Goal: Transaction & Acquisition: Download file/media

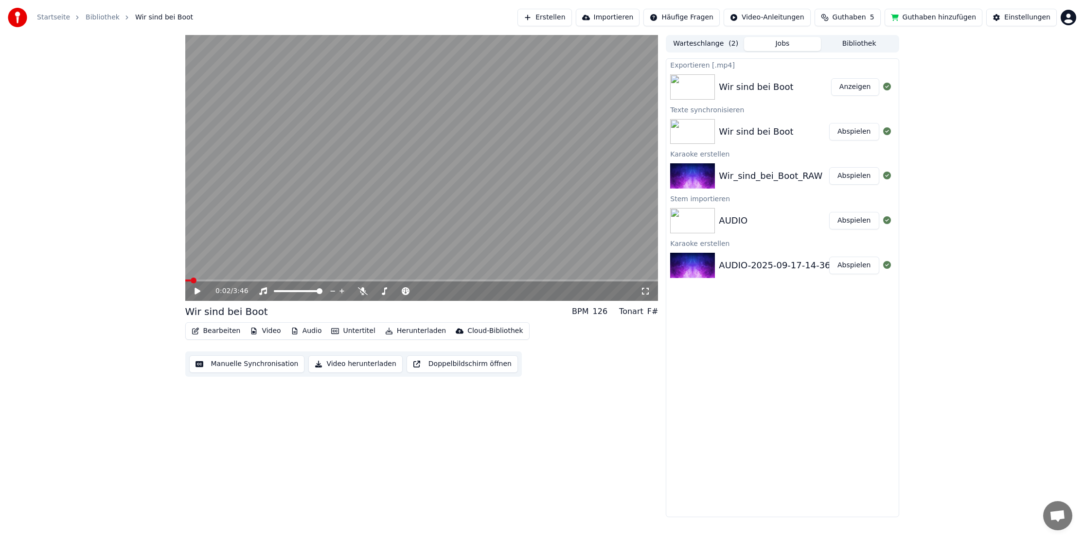
click at [853, 88] on button "Anzeigen" at bounding box center [855, 87] width 48 height 18
click at [309, 331] on button "Audio" at bounding box center [306, 331] width 39 height 14
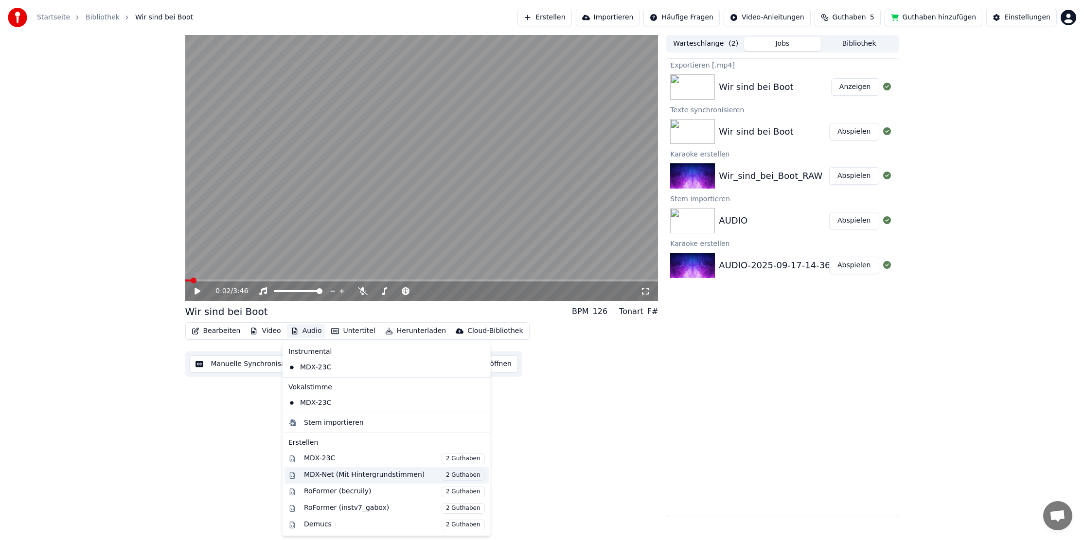
click at [460, 476] on span "2 Guthaben" at bounding box center [462, 475] width 43 height 11
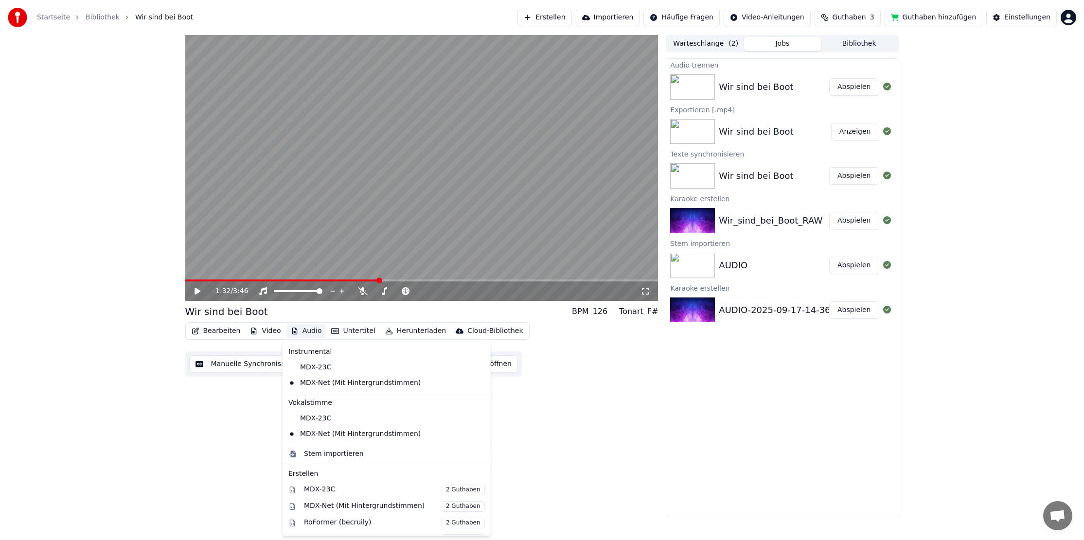
click at [859, 133] on button "Anzeigen" at bounding box center [855, 132] width 48 height 18
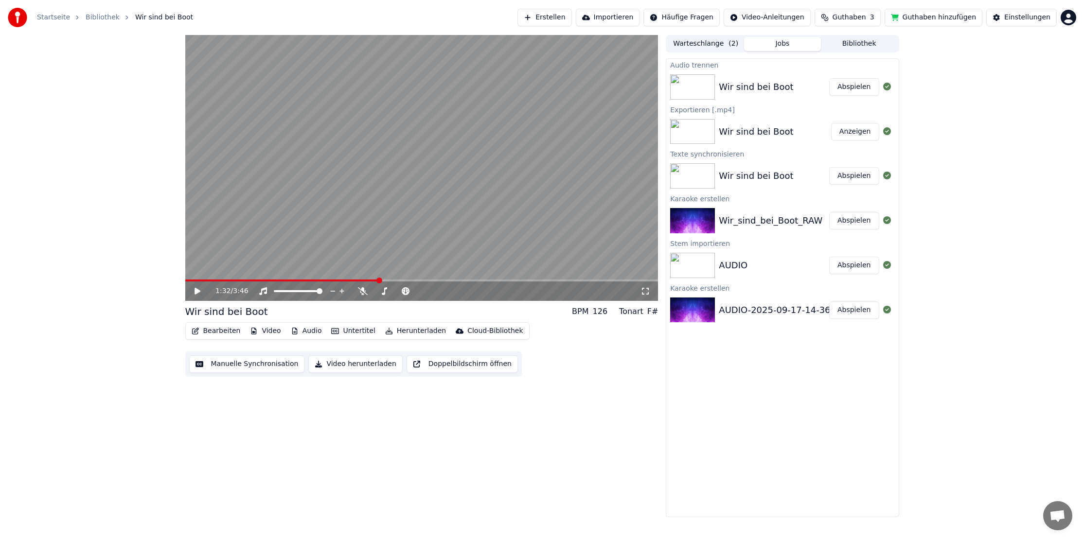
click at [780, 137] on div "Wir sind bei Boot" at bounding box center [756, 132] width 74 height 14
click at [751, 178] on div "Wir sind bei Boot" at bounding box center [756, 176] width 74 height 14
click at [240, 360] on button "Manuelle Synchronisation" at bounding box center [247, 364] width 116 height 18
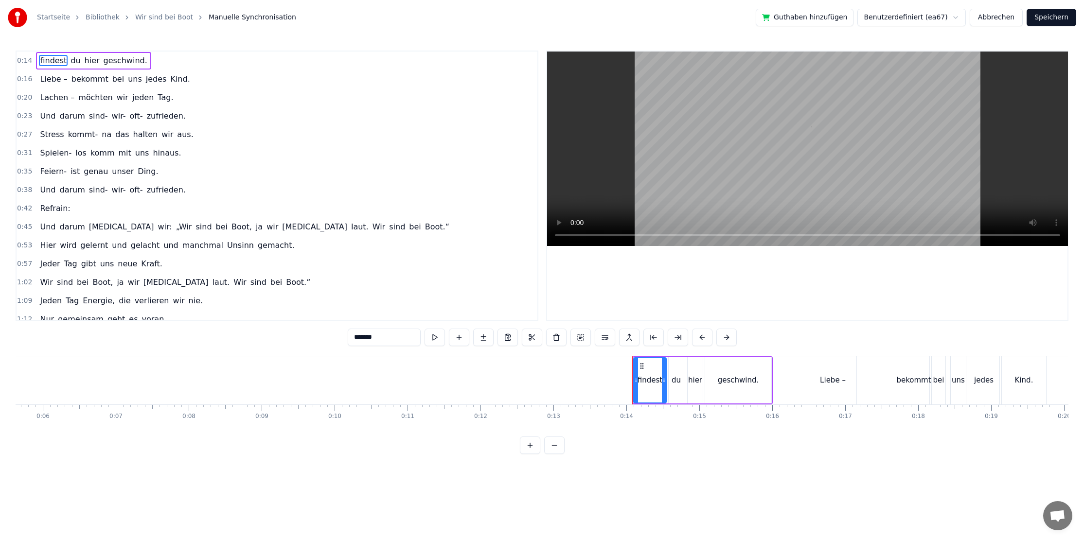
scroll to position [0, 488]
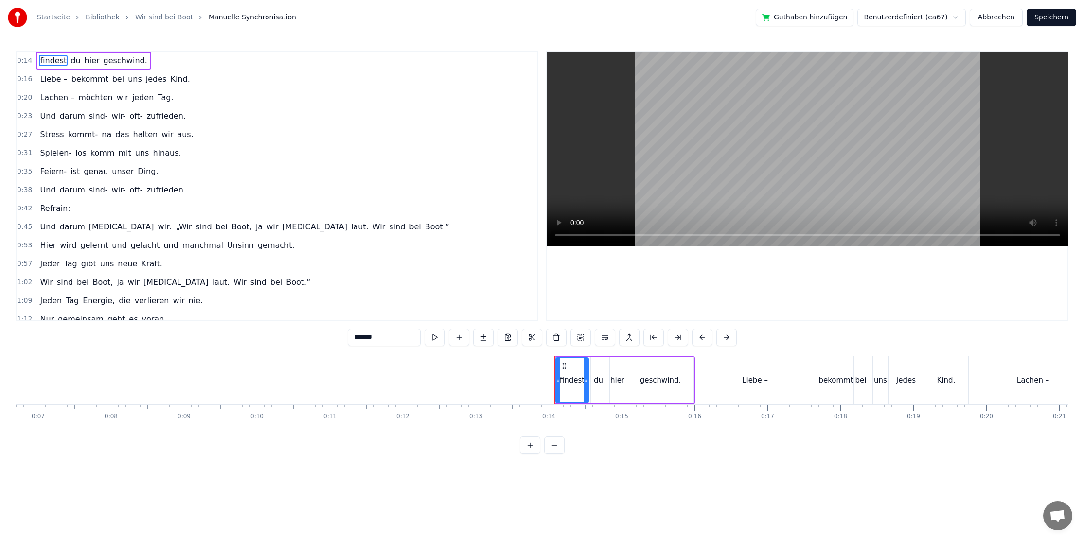
click at [574, 444] on div "0:14 findest du hier geschwind. 0:16 Liebe – bekommt bei uns jedes Kind. 0:20 L…" at bounding box center [542, 252] width 1052 height 403
click at [559, 444] on button at bounding box center [554, 446] width 20 height 18
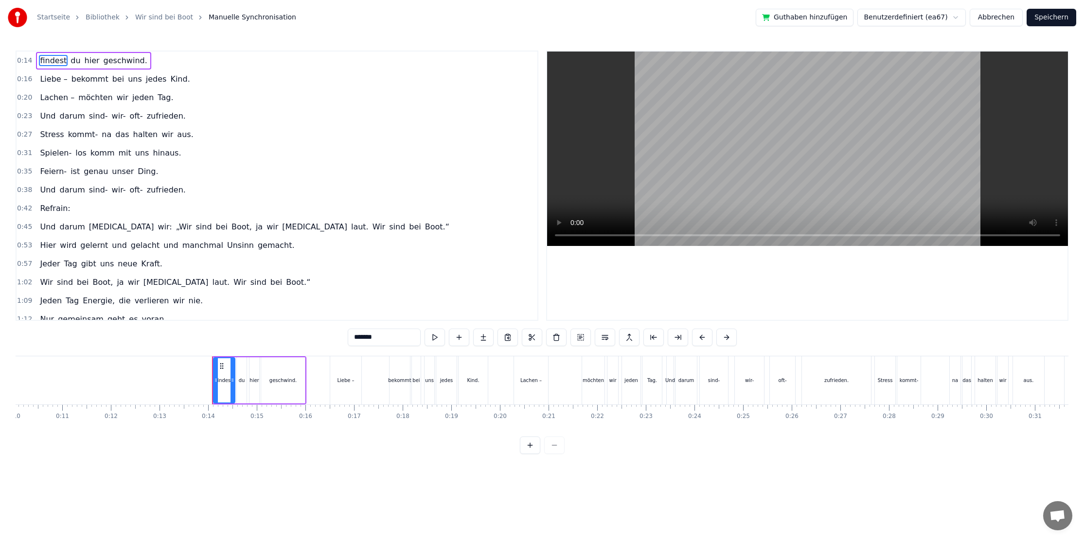
click at [559, 444] on div at bounding box center [542, 446] width 45 height 18
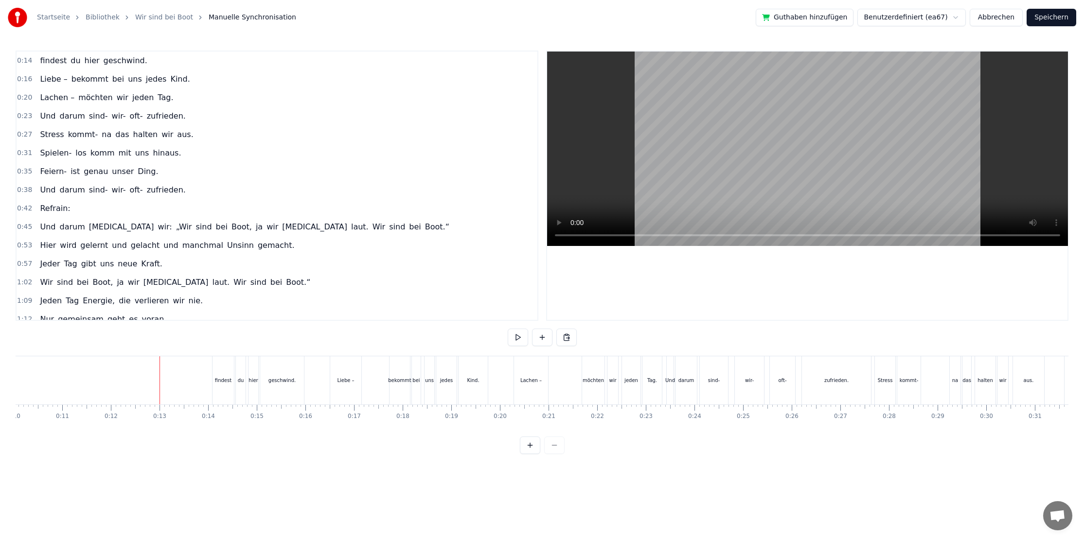
drag, startPoint x: 157, startPoint y: 377, endPoint x: 142, endPoint y: 378, distance: 14.1
click at [539, 336] on button at bounding box center [542, 338] width 20 height 18
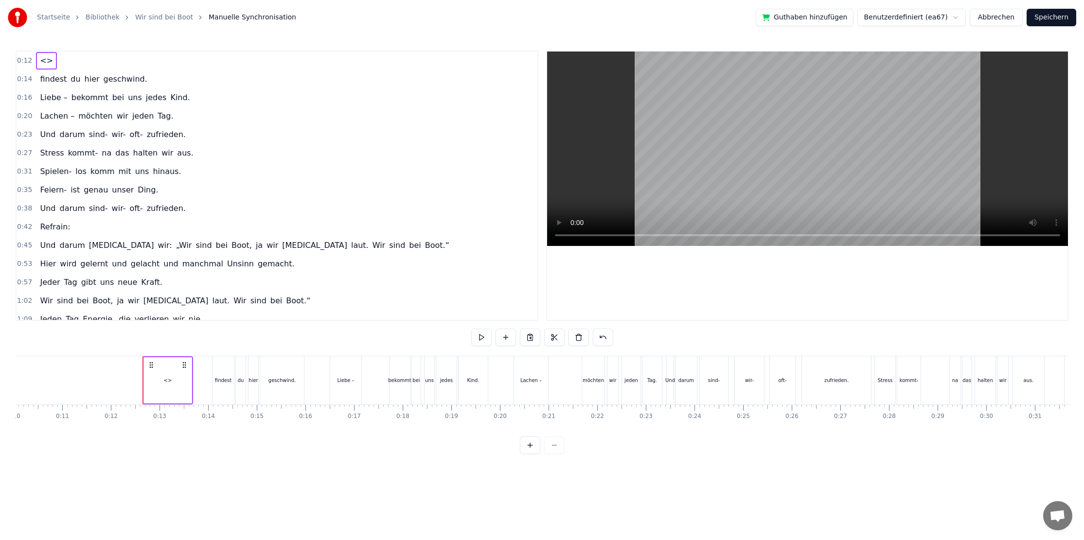
click at [157, 384] on div "<>" at bounding box center [168, 380] width 48 height 46
click at [163, 386] on div "<>" at bounding box center [167, 380] width 47 height 44
click at [162, 386] on div "<>" at bounding box center [167, 380] width 47 height 44
drag, startPoint x: 356, startPoint y: 335, endPoint x: 317, endPoint y: 332, distance: 38.6
click at [317, 332] on div "0:12 <> 0:14 findest du hier geschwind. 0:16 Liebe – bekommt bei uns jedes Kind…" at bounding box center [542, 252] width 1052 height 403
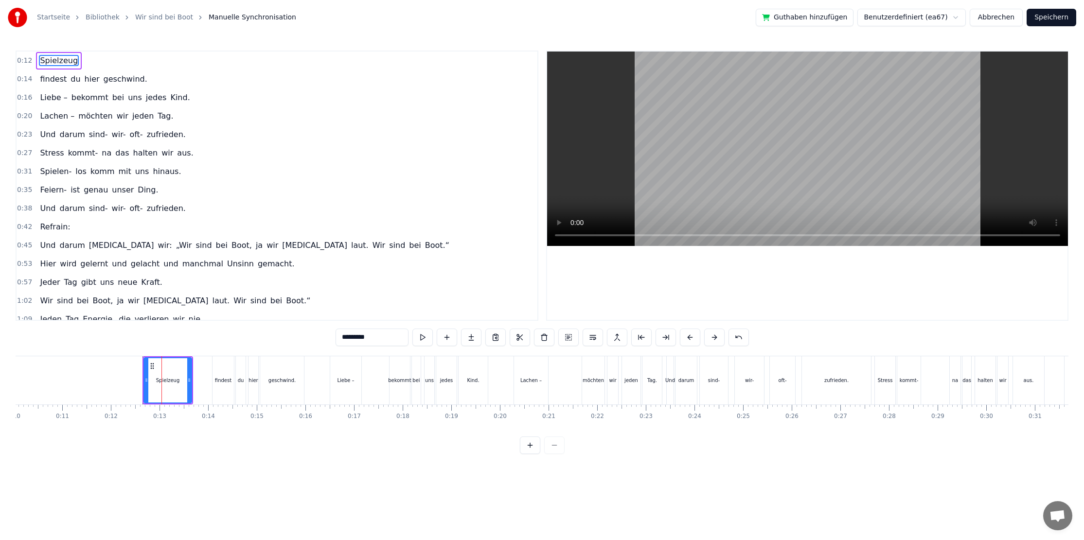
type input "*********"
click at [179, 429] on div "0:12 Spielzeug 0:14 findest du hier geschwind. 0:16 Liebe – bekommt bei uns jed…" at bounding box center [542, 252] width 1052 height 403
drag, startPoint x: 161, startPoint y: 381, endPoint x: 149, endPoint y: 381, distance: 11.7
click at [149, 380] on div at bounding box center [149, 380] width 0 height 48
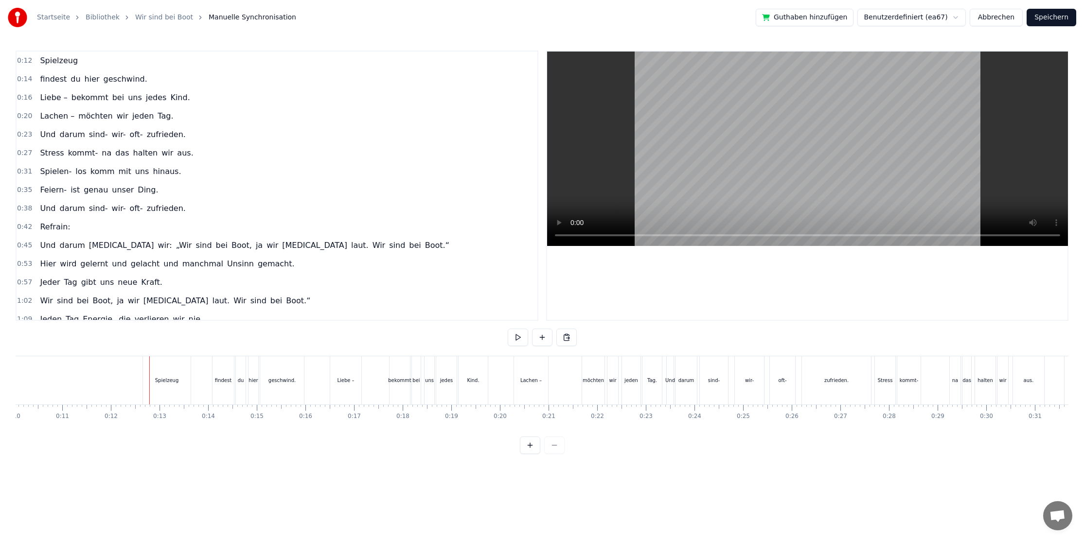
drag, startPoint x: 179, startPoint y: 383, endPoint x: 155, endPoint y: 383, distance: 24.3
click at [155, 383] on div "Spielzeug" at bounding box center [167, 380] width 48 height 48
click at [1061, 14] on button "Speichern" at bounding box center [1051, 18] width 50 height 18
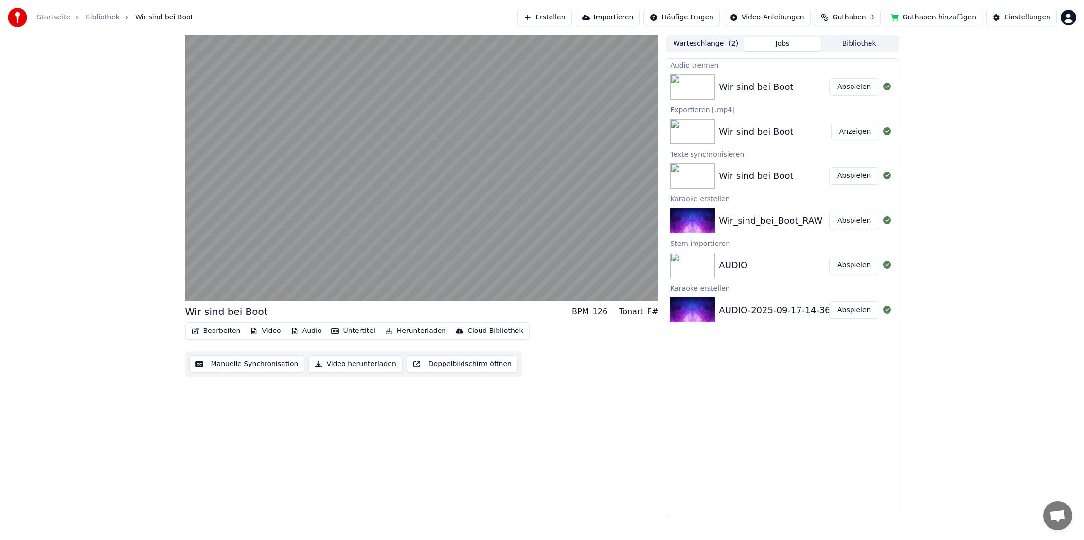
click at [762, 128] on div "Wir sind bei Boot" at bounding box center [756, 132] width 74 height 14
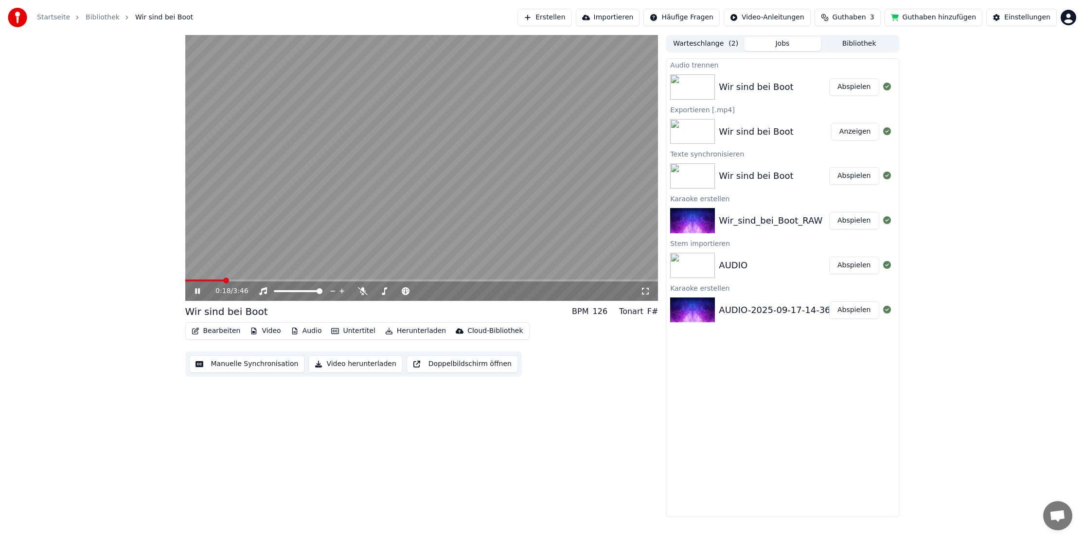
click at [298, 332] on button "Audio" at bounding box center [306, 331] width 39 height 14
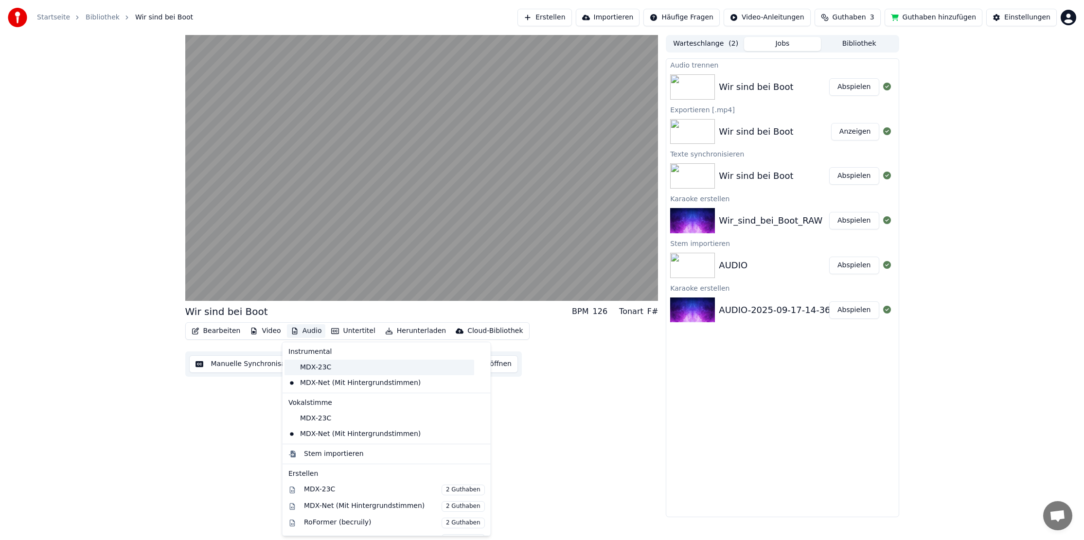
click at [322, 365] on div "MDX-23C" at bounding box center [379, 368] width 190 height 16
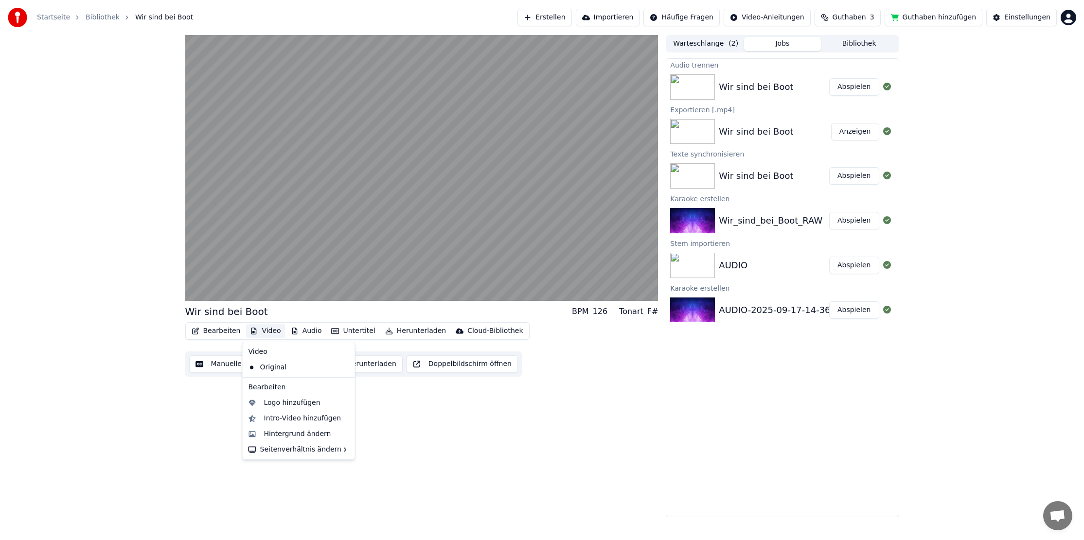
click at [280, 332] on button "Video" at bounding box center [265, 331] width 38 height 14
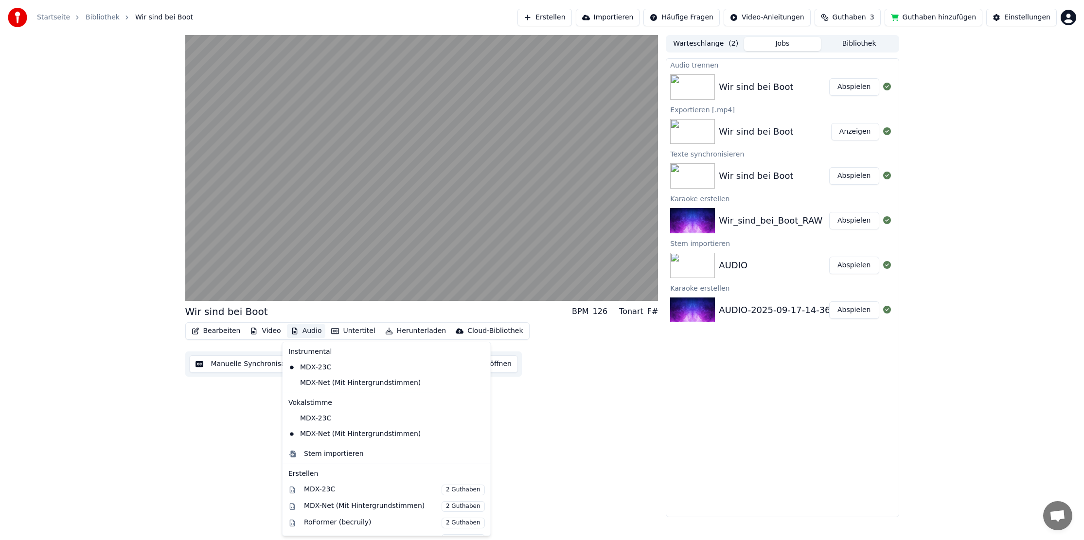
click at [295, 332] on button "Audio" at bounding box center [306, 331] width 39 height 14
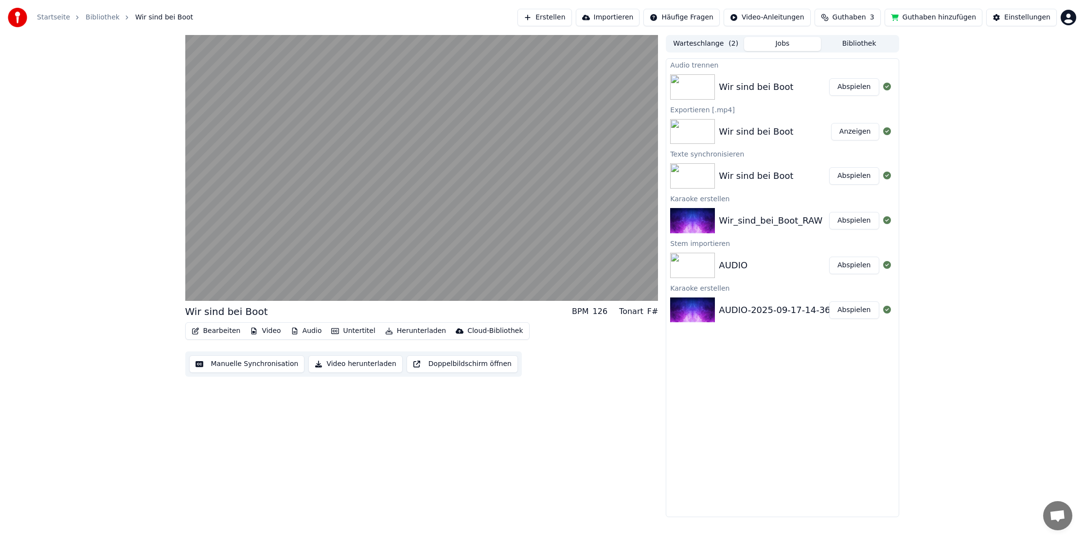
click at [295, 332] on button "Audio" at bounding box center [306, 331] width 39 height 14
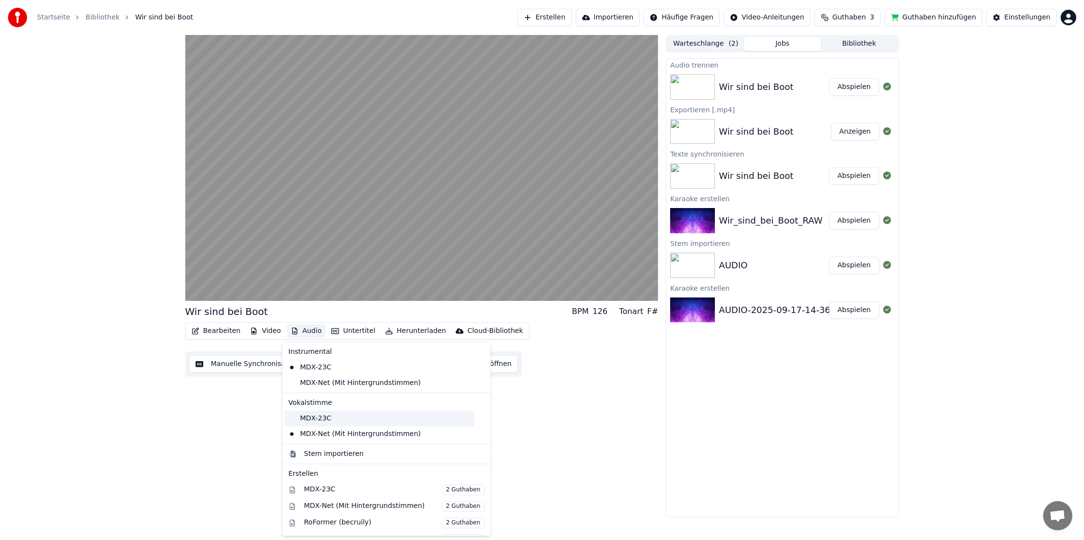
click at [330, 417] on div "MDX-23C" at bounding box center [379, 419] width 190 height 16
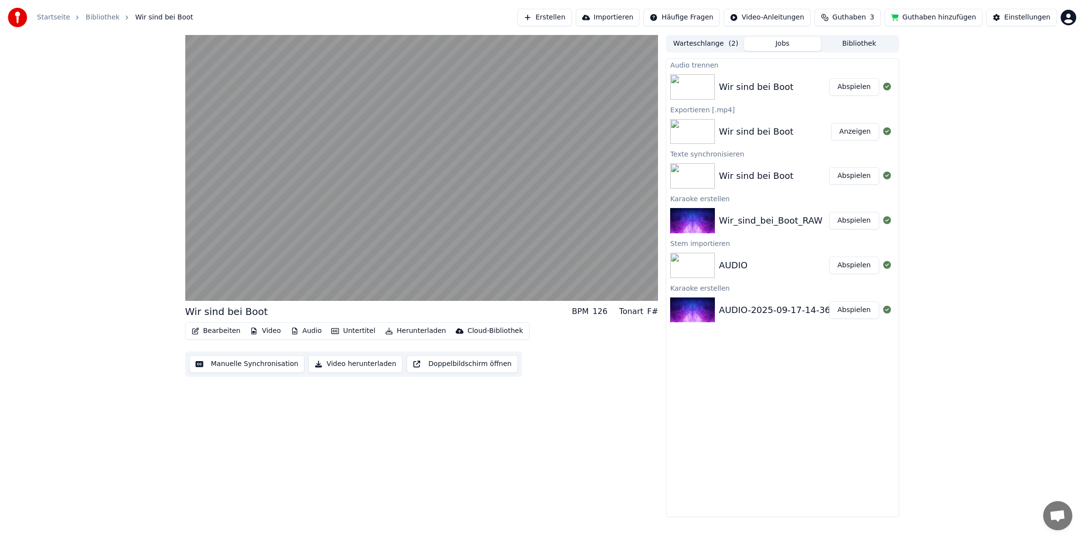
click at [306, 333] on button "Audio" at bounding box center [306, 331] width 39 height 14
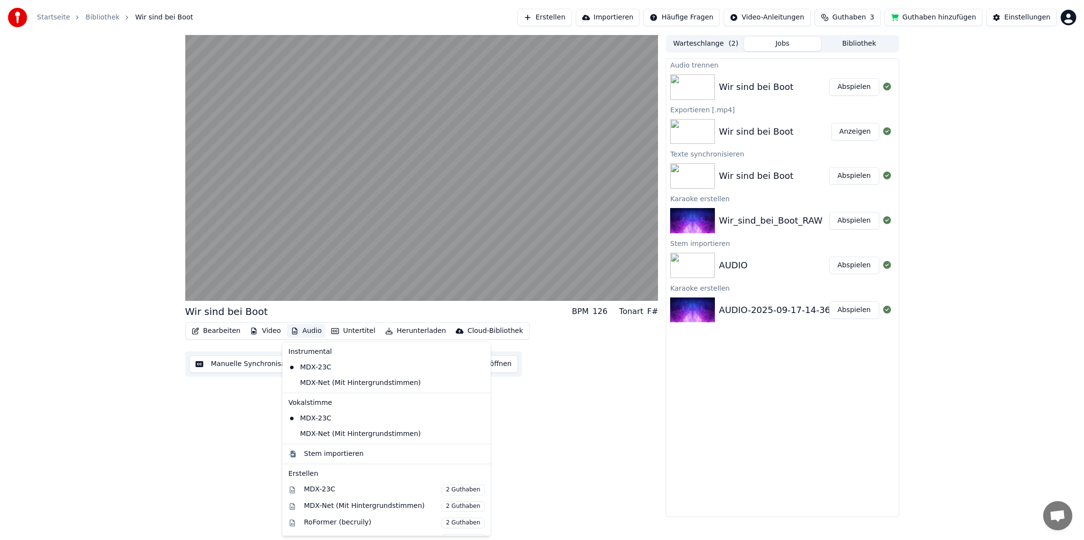
click at [306, 333] on button "Audio" at bounding box center [306, 331] width 39 height 14
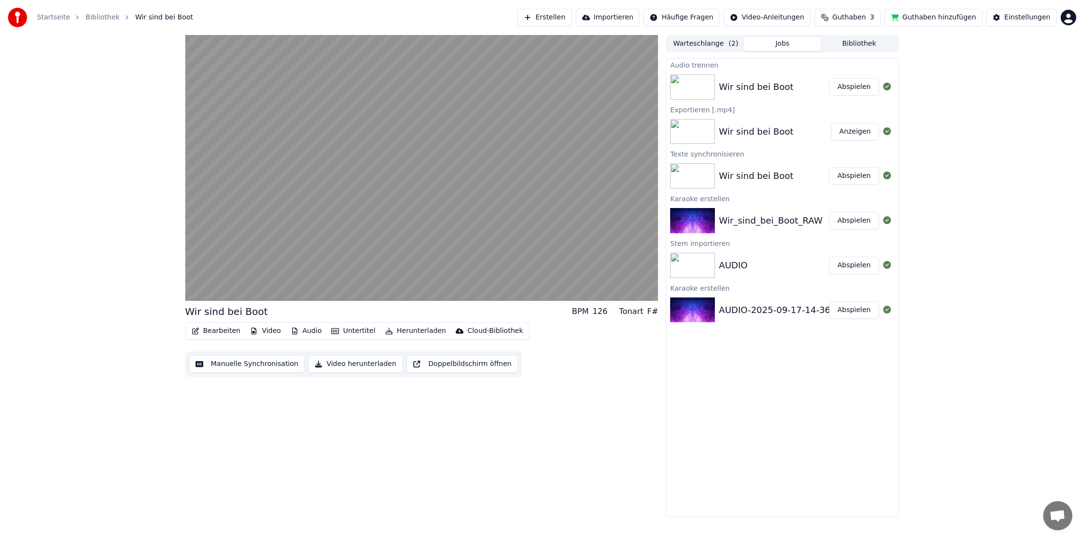
click at [421, 325] on button "Herunterladen" at bounding box center [415, 331] width 69 height 14
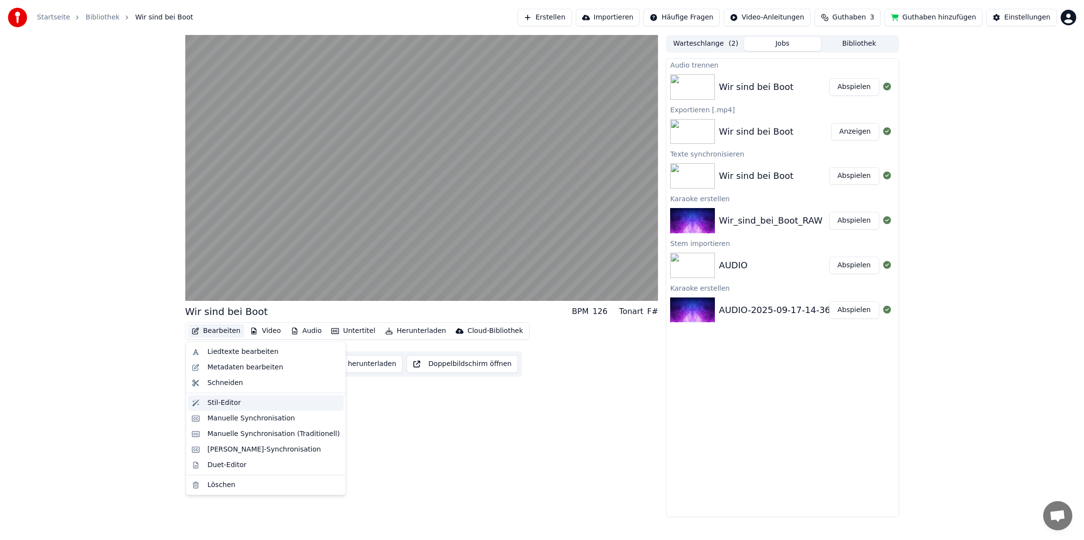
click at [235, 403] on div "Stil-Editor" at bounding box center [225, 403] width 34 height 10
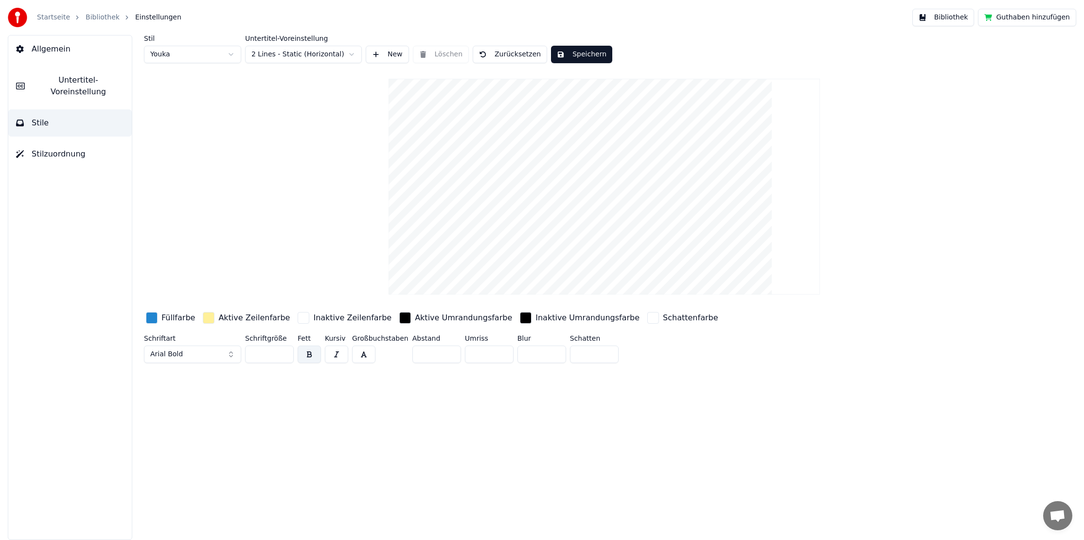
click at [351, 55] on html "Startseite Bibliothek Einstellungen Bibliothek Guthaben hinzufügen Allgemein Un…" at bounding box center [542, 270] width 1084 height 540
click at [344, 60] on html "Startseite Bibliothek Einstellungen Bibliothek Guthaben hinzufügen Allgemein Un…" at bounding box center [542, 270] width 1084 height 540
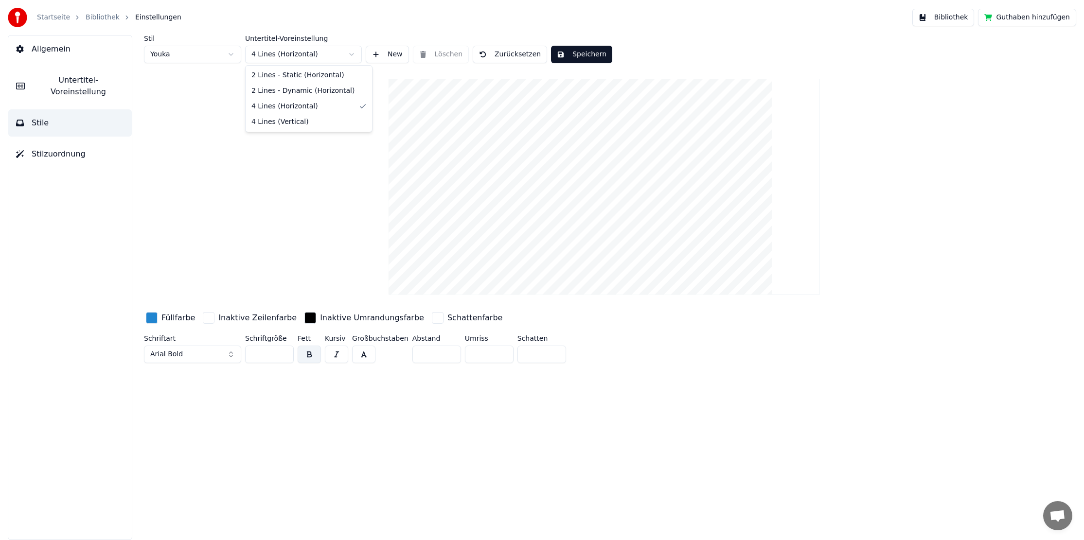
click at [333, 58] on html "Startseite Bibliothek Einstellungen Bibliothek Guthaben hinzufügen Allgemein Un…" at bounding box center [542, 270] width 1084 height 540
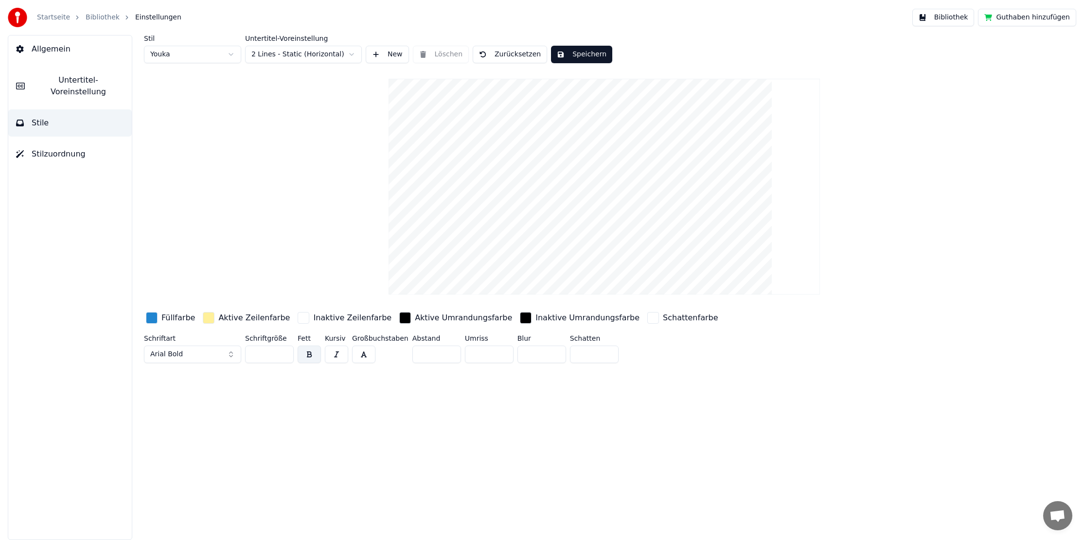
click at [368, 53] on button "New" at bounding box center [387, 55] width 43 height 18
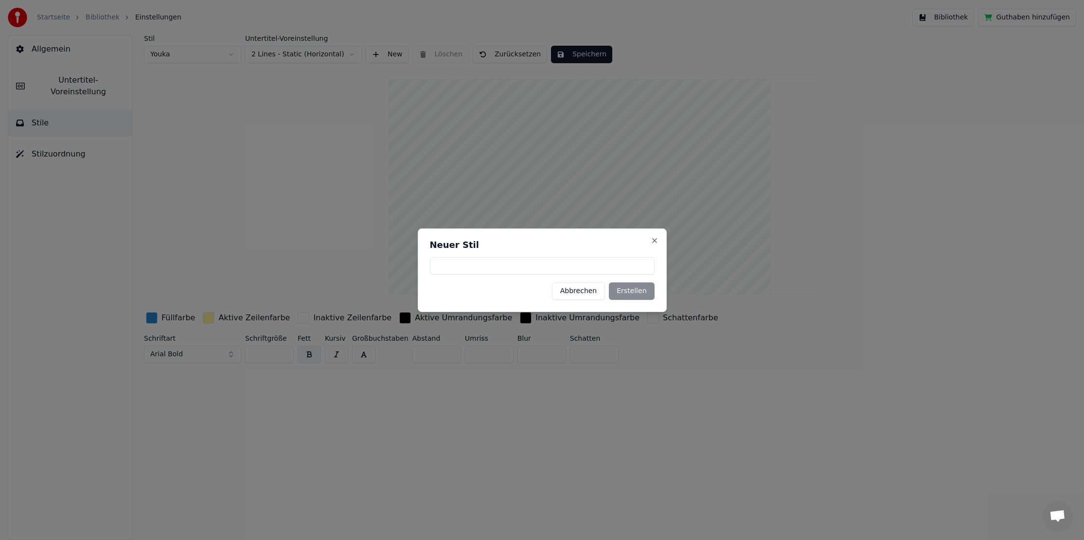
click at [497, 264] on input at bounding box center [542, 266] width 225 height 18
type input "****"
click at [639, 289] on button "Erstellen" at bounding box center [631, 291] width 45 height 18
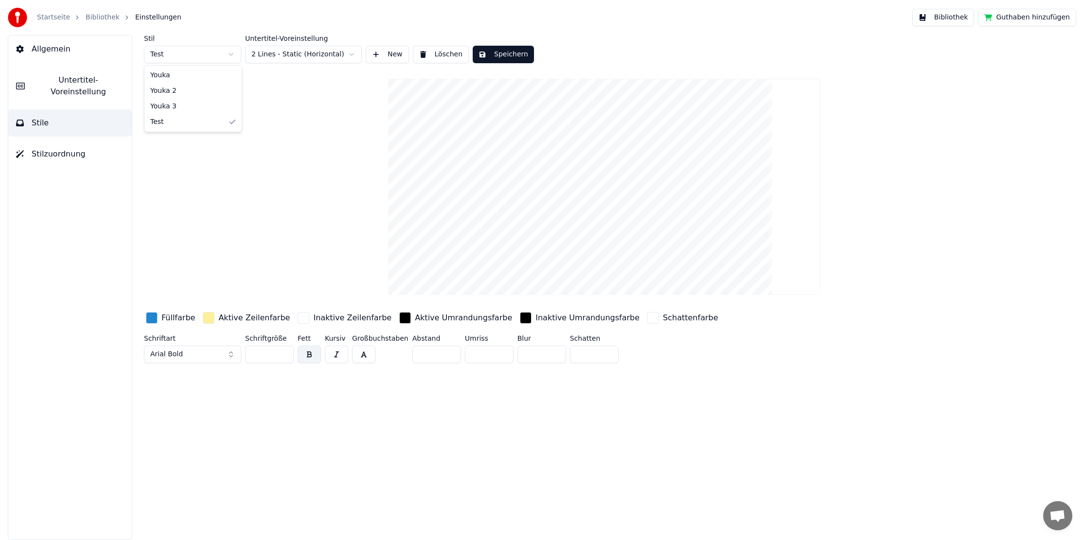
click at [210, 53] on html "Startseite Bibliothek Einstellungen Bibliothek Guthaben hinzufügen Allgemein Un…" at bounding box center [542, 270] width 1084 height 540
click at [204, 57] on html "Startseite Bibliothek Einstellungen Bibliothek Guthaben hinzufügen Allgemein Un…" at bounding box center [542, 270] width 1084 height 540
click at [189, 54] on html "Startseite Bibliothek Einstellungen Bibliothek Guthaben hinzufügen Allgemein Un…" at bounding box center [542, 270] width 1084 height 540
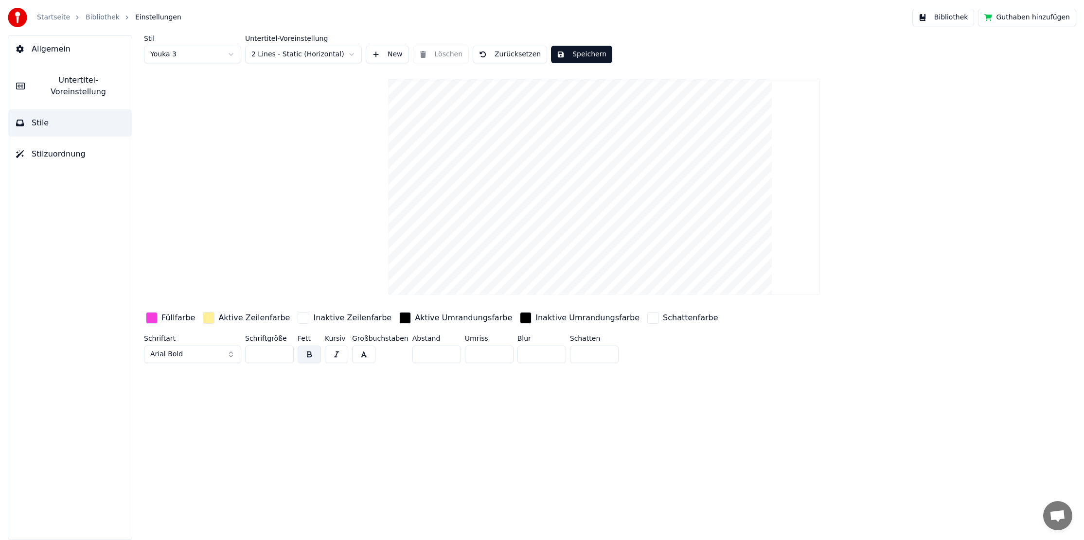
click at [63, 148] on span "Stilzuordnung" at bounding box center [59, 154] width 54 height 12
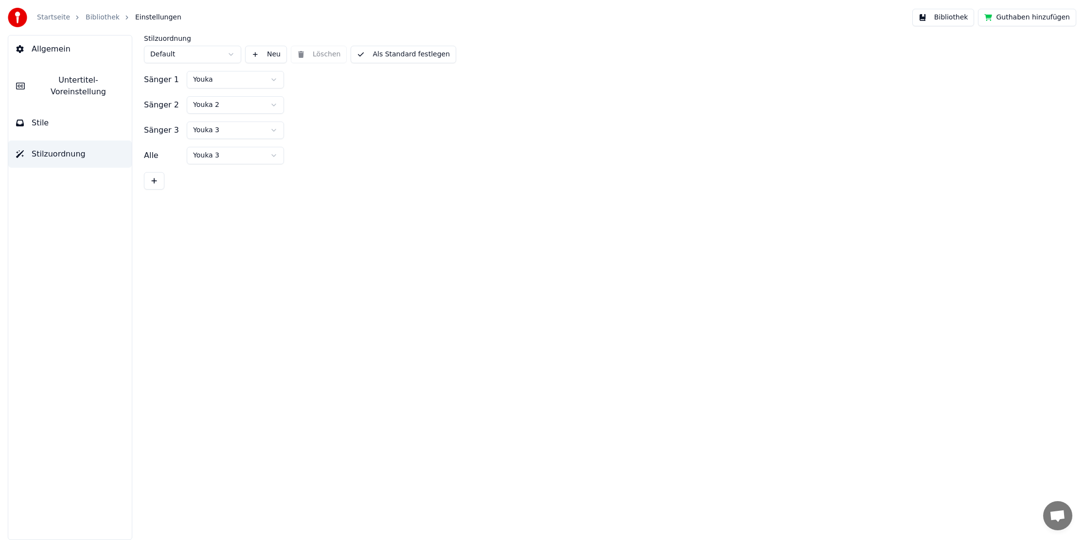
click at [56, 57] on button "Allgemein" at bounding box center [69, 48] width 123 height 27
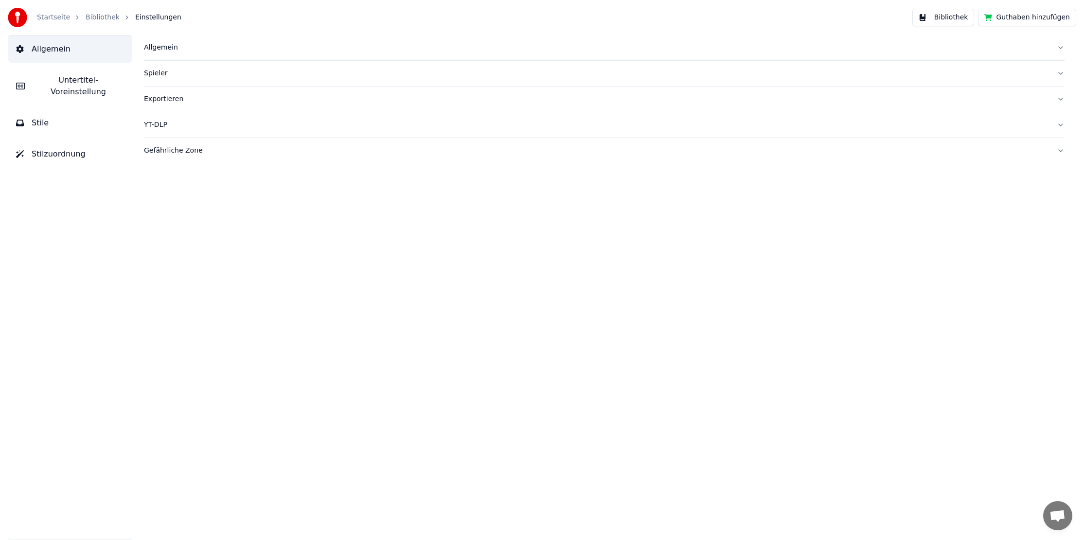
click at [82, 87] on button "Untertitel-Voreinstellung" at bounding box center [69, 86] width 123 height 39
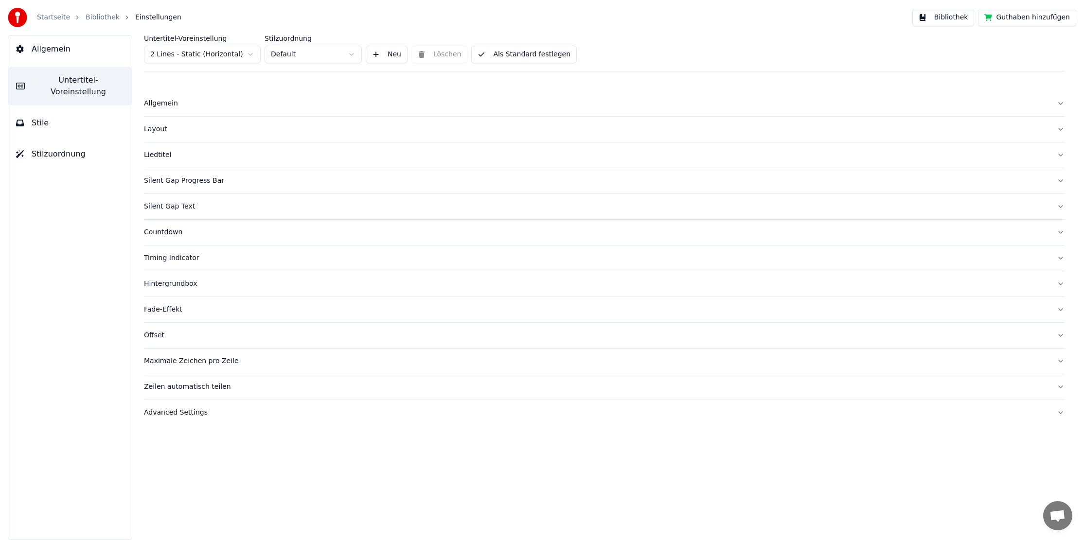
click at [58, 110] on button "Stile" at bounding box center [69, 122] width 123 height 27
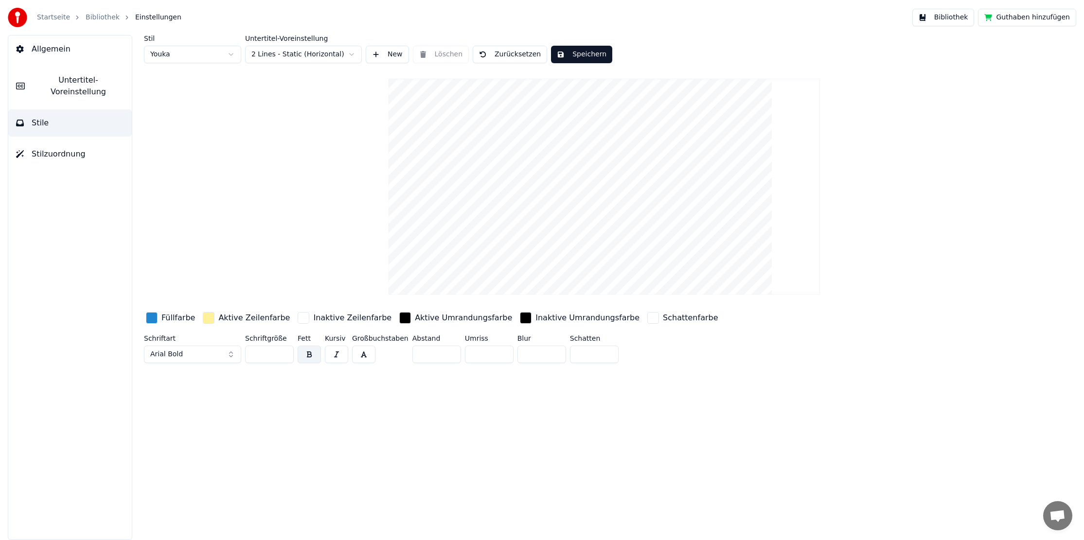
click at [498, 48] on button "Zurücksetzen" at bounding box center [510, 55] width 74 height 18
click at [228, 355] on button "Arial Bold" at bounding box center [192, 355] width 97 height 18
click at [228, 282] on div "Stil Youka Untertitel-Voreinstellung 2 Lines - Static (Horizontal) New Löschen …" at bounding box center [604, 201] width 920 height 332
click at [233, 356] on button "Arial Bold" at bounding box center [192, 355] width 97 height 18
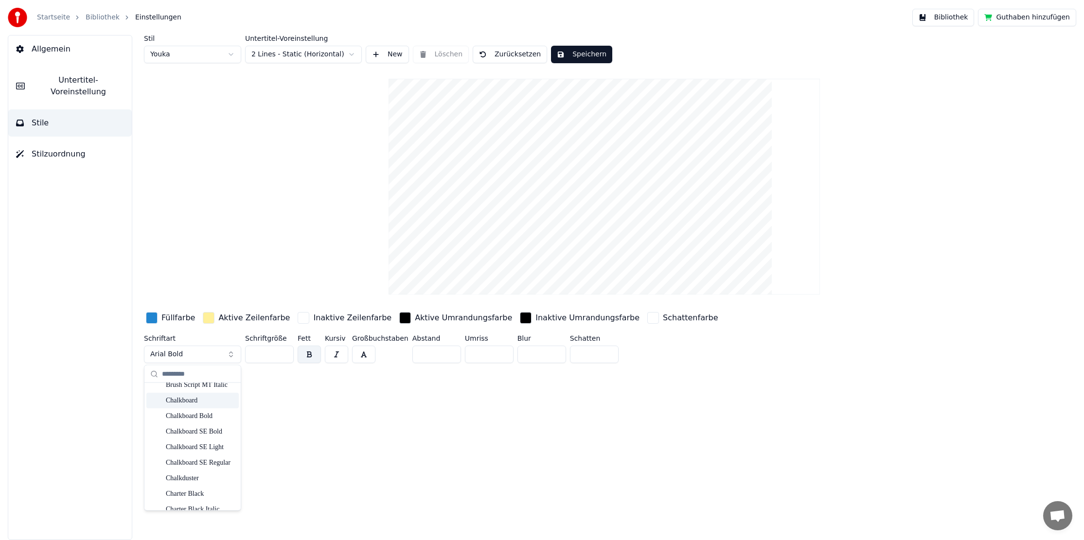
click at [195, 406] on div "Chalkboard" at bounding box center [192, 401] width 92 height 16
click at [210, 352] on button "Chalkboard" at bounding box center [192, 355] width 97 height 18
click at [203, 424] on div "Comic Sans MS" at bounding box center [200, 424] width 69 height 10
click at [582, 57] on button "Speichern" at bounding box center [581, 55] width 61 height 18
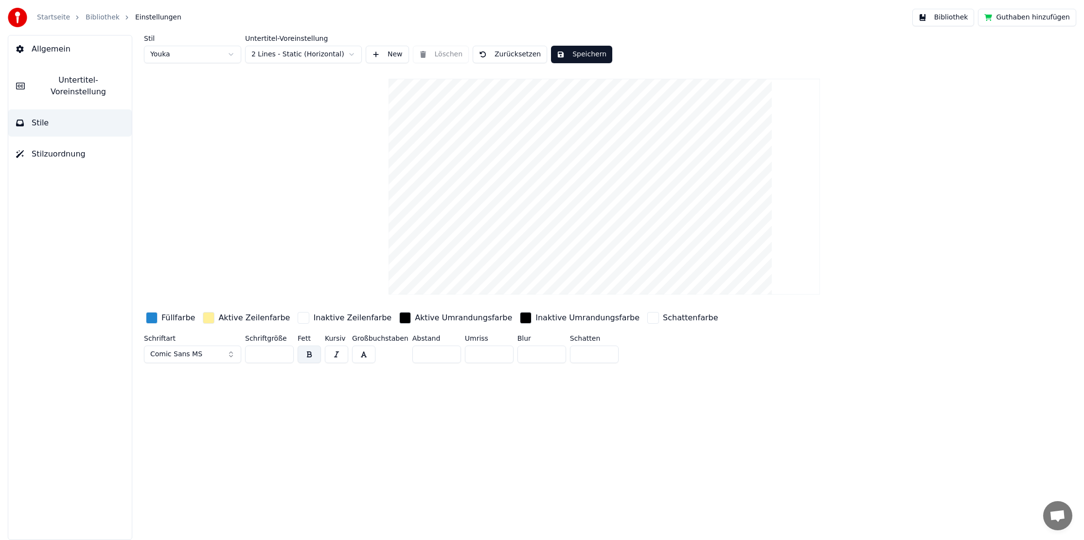
click at [62, 50] on span "Allgemein" at bounding box center [51, 49] width 39 height 12
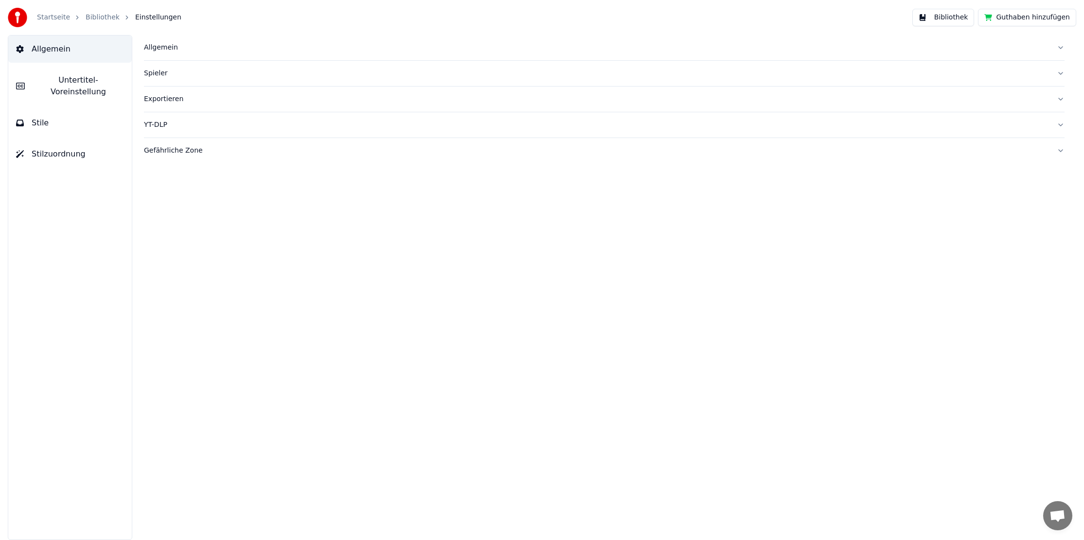
click at [160, 51] on div "Allgemein" at bounding box center [596, 48] width 905 height 10
click at [164, 52] on div "Allgemein" at bounding box center [596, 48] width 905 height 10
click at [167, 78] on button "Spieler" at bounding box center [604, 73] width 920 height 25
click at [168, 76] on div "Spieler" at bounding box center [596, 74] width 905 height 10
click at [166, 103] on div "Exportieren" at bounding box center [596, 99] width 905 height 10
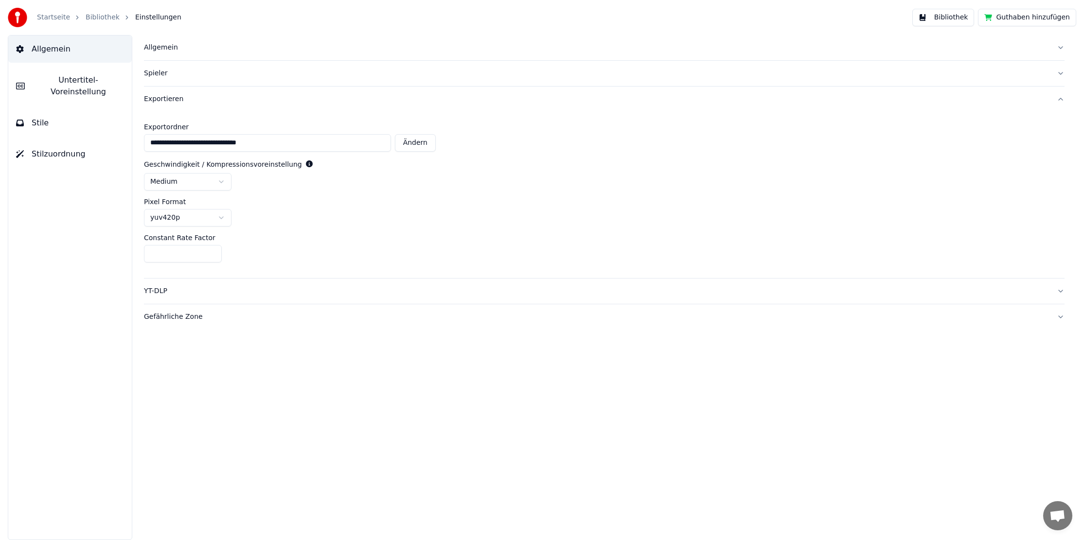
click at [167, 101] on div "Exportieren" at bounding box center [596, 99] width 905 height 10
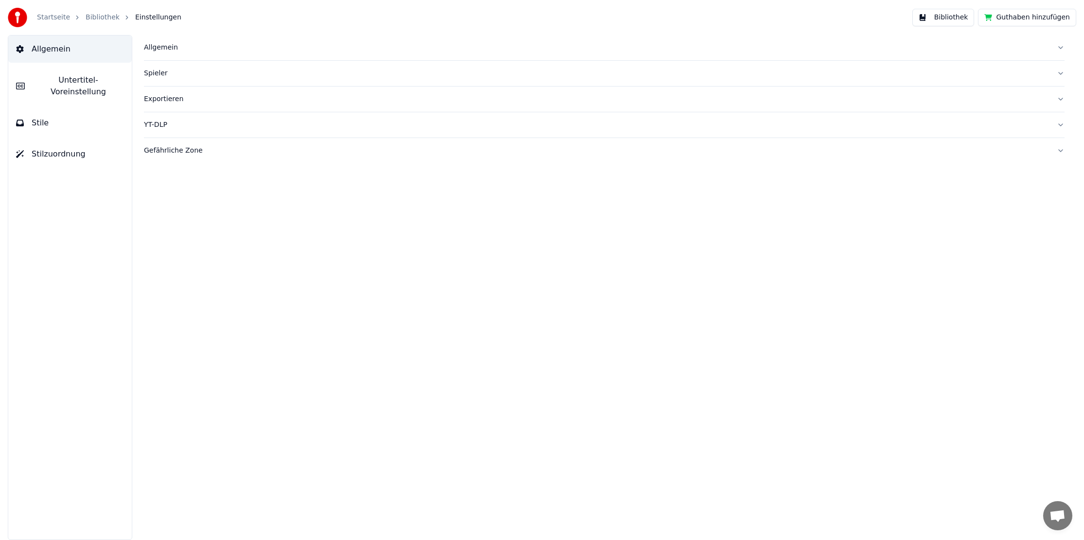
click at [158, 152] on div "Gefährliche Zone" at bounding box center [596, 151] width 905 height 10
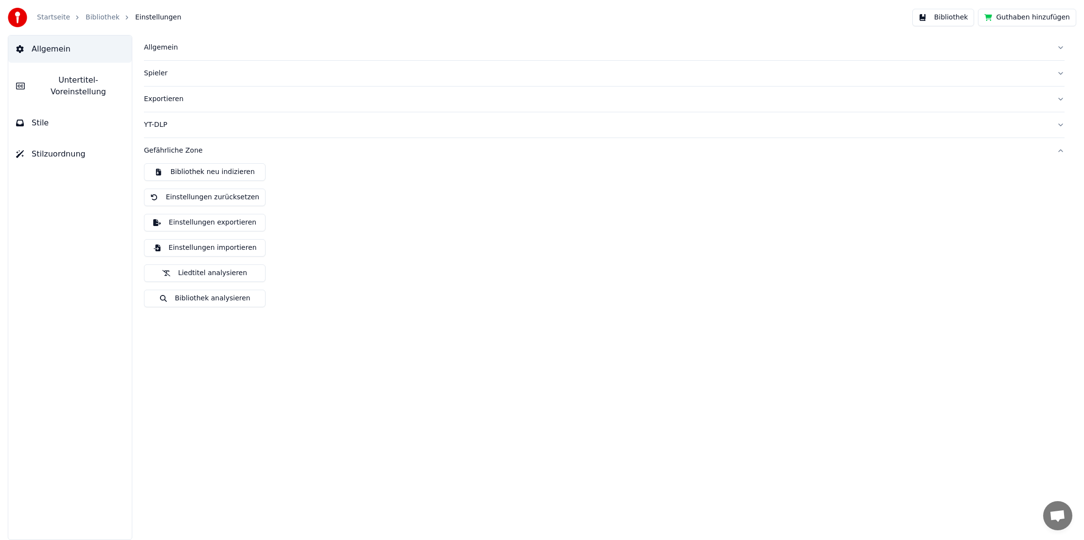
click at [158, 152] on div "Gefährliche Zone" at bounding box center [596, 151] width 905 height 10
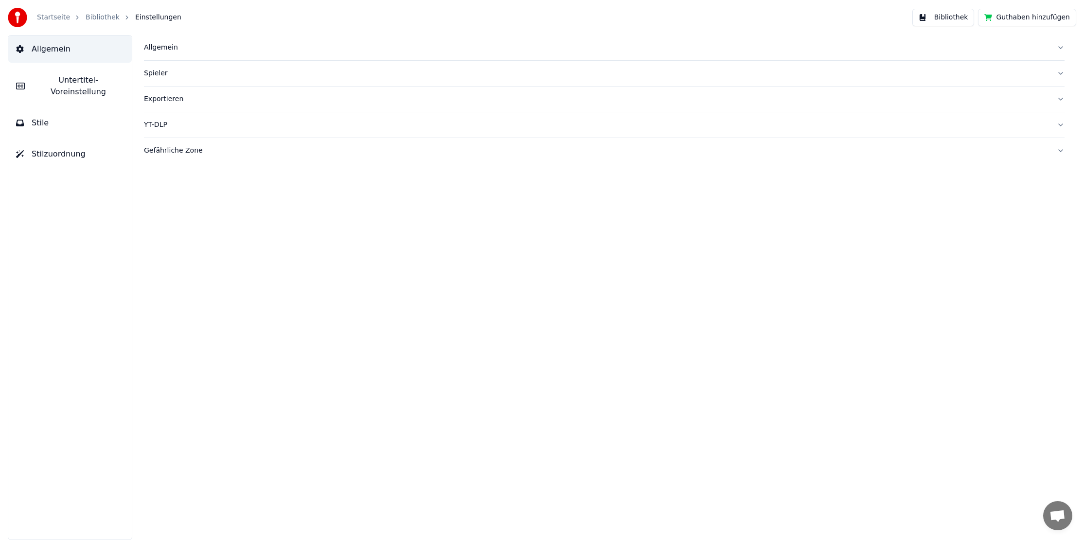
click at [159, 132] on button "YT-DLP" at bounding box center [604, 124] width 920 height 25
click at [44, 148] on span "Stilzuordnung" at bounding box center [59, 154] width 54 height 12
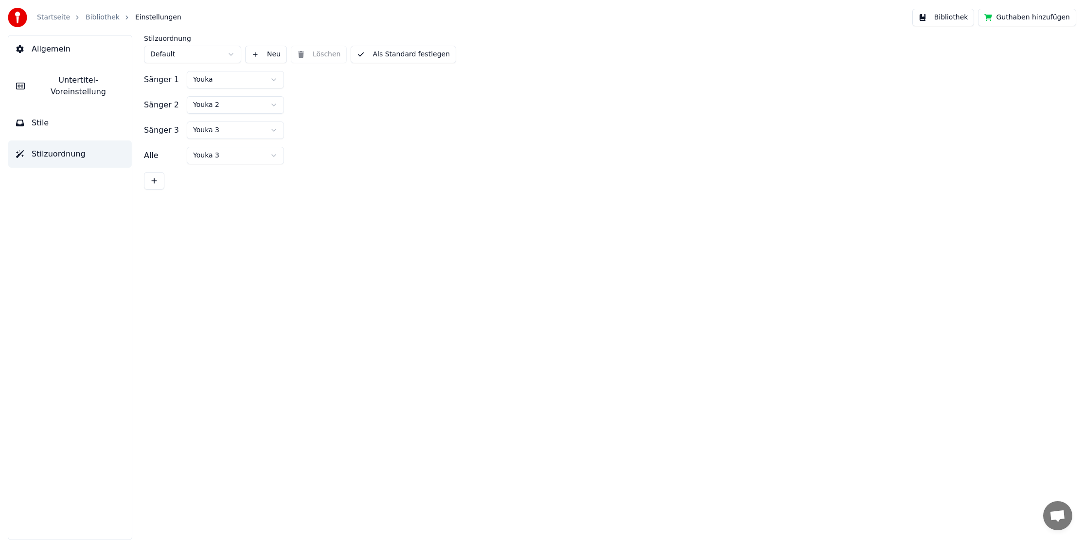
click at [58, 59] on button "Allgemein" at bounding box center [69, 48] width 123 height 27
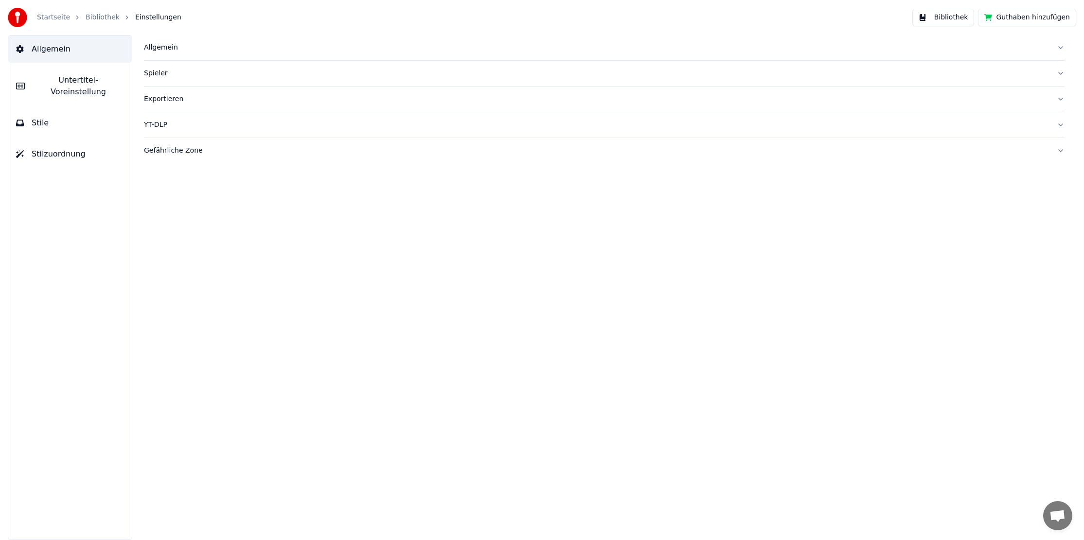
click at [105, 18] on link "Bibliothek" at bounding box center [103, 18] width 34 height 10
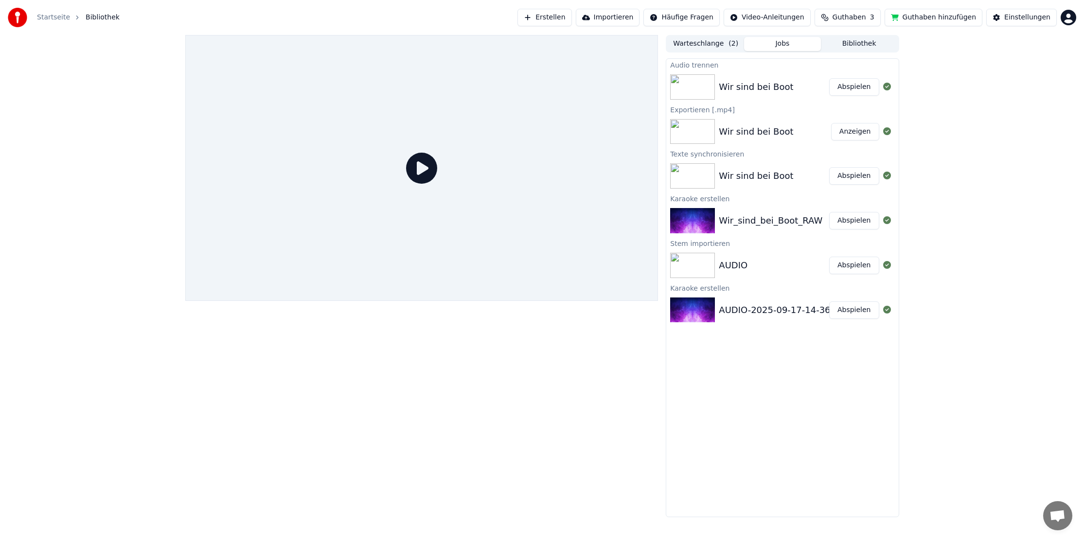
click at [755, 134] on div "Wir sind bei Boot" at bounding box center [756, 132] width 74 height 14
click at [723, 164] on div "Wir sind bei Boot Abspielen" at bounding box center [782, 175] width 232 height 33
click at [421, 183] on icon at bounding box center [421, 168] width 31 height 31
click at [423, 171] on icon at bounding box center [421, 168] width 31 height 31
click at [864, 130] on button "Anzeigen" at bounding box center [855, 132] width 48 height 18
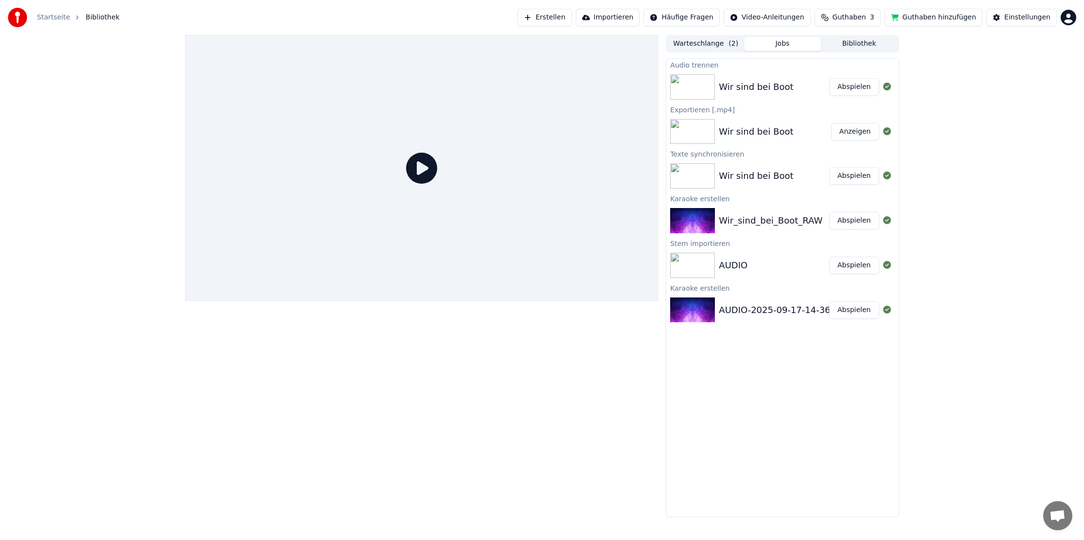
click at [421, 165] on icon at bounding box center [421, 168] width 31 height 31
click at [752, 155] on div "Texte synchronisieren" at bounding box center [782, 154] width 232 height 12
click at [731, 98] on div "Wir sind bei Boot Abspielen" at bounding box center [782, 86] width 232 height 33
click at [726, 171] on div "Wir sind bei Boot" at bounding box center [756, 176] width 74 height 14
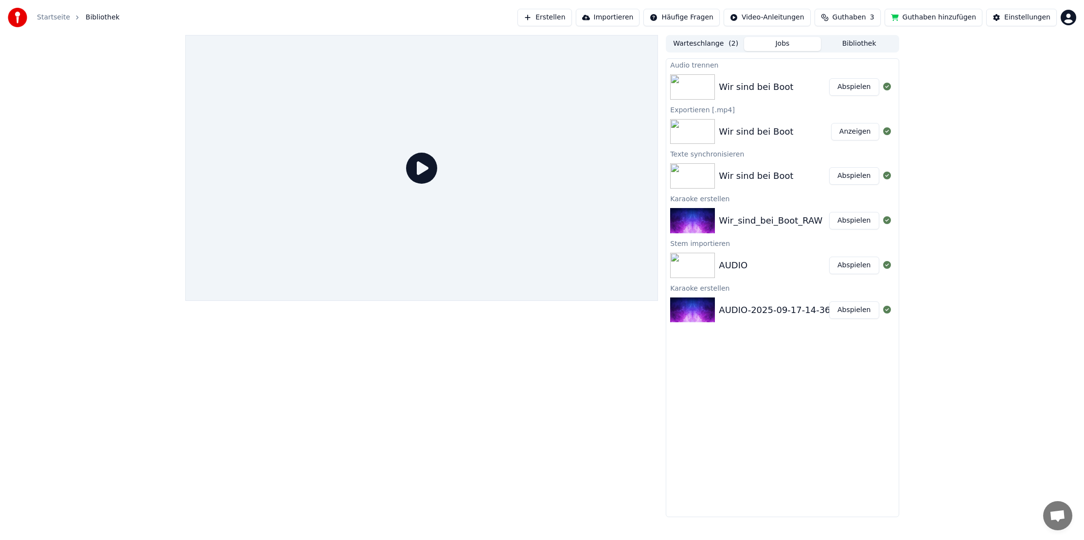
click at [705, 156] on div "Texte synchronisieren" at bounding box center [782, 154] width 232 height 12
click at [108, 20] on span "Bibliothek" at bounding box center [103, 18] width 34 height 10
click at [45, 15] on link "Startseite" at bounding box center [53, 18] width 33 height 10
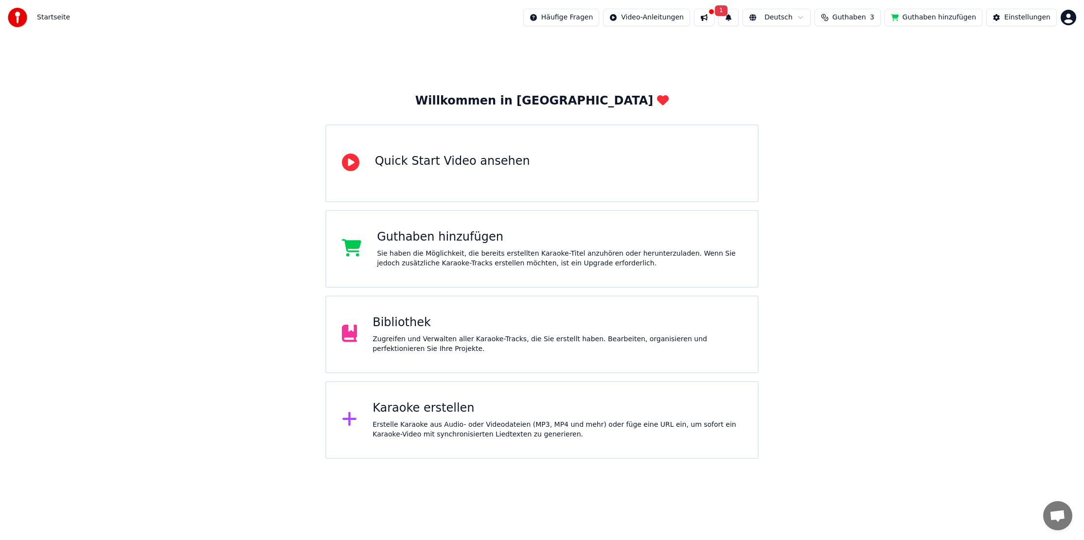
click at [510, 323] on div "Bibliothek" at bounding box center [556, 323] width 369 height 16
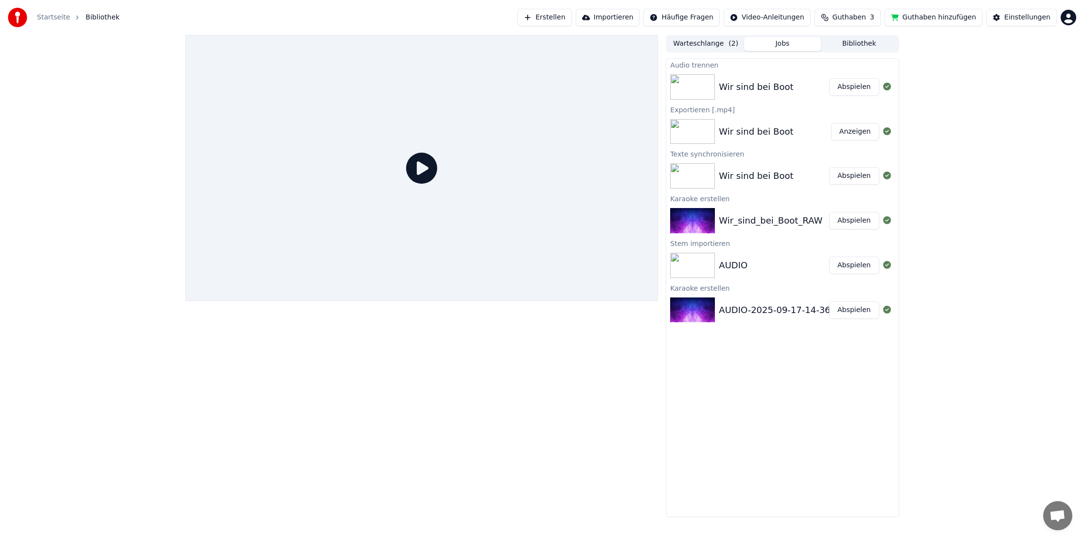
click at [604, 119] on div at bounding box center [421, 168] width 473 height 266
click at [740, 177] on div "Wir sind bei Boot" at bounding box center [756, 176] width 74 height 14
click at [860, 179] on button "Abspielen" at bounding box center [854, 176] width 50 height 18
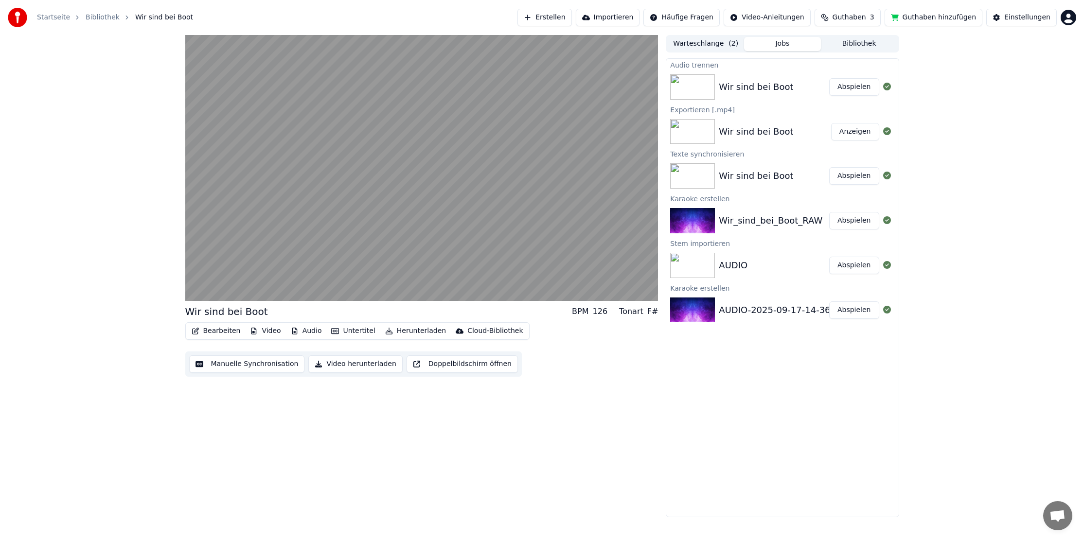
click at [219, 328] on button "Bearbeiten" at bounding box center [216, 331] width 57 height 14
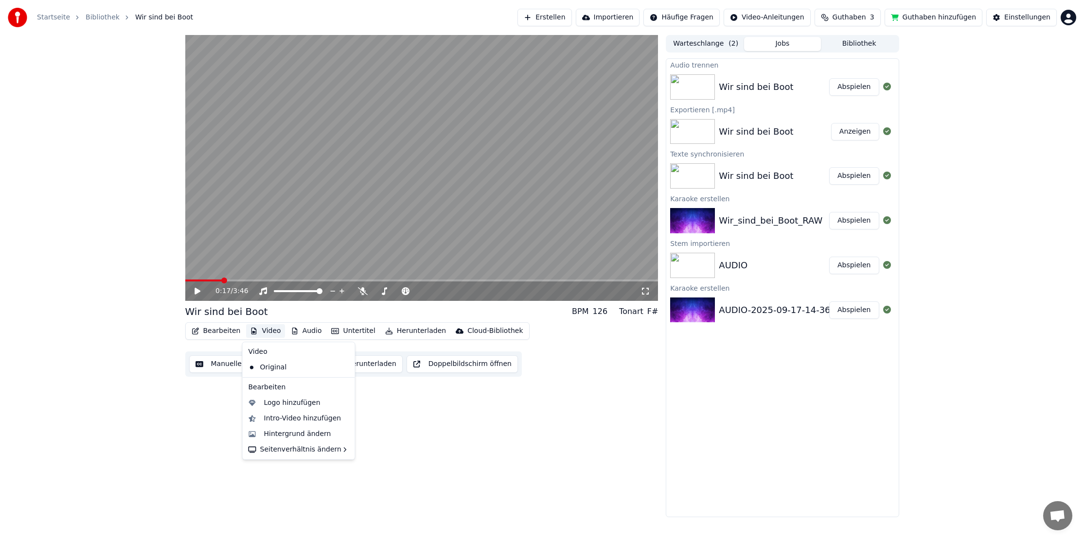
click at [269, 332] on button "Video" at bounding box center [265, 331] width 38 height 14
click at [295, 429] on div "Hintergrund ändern" at bounding box center [297, 434] width 67 height 10
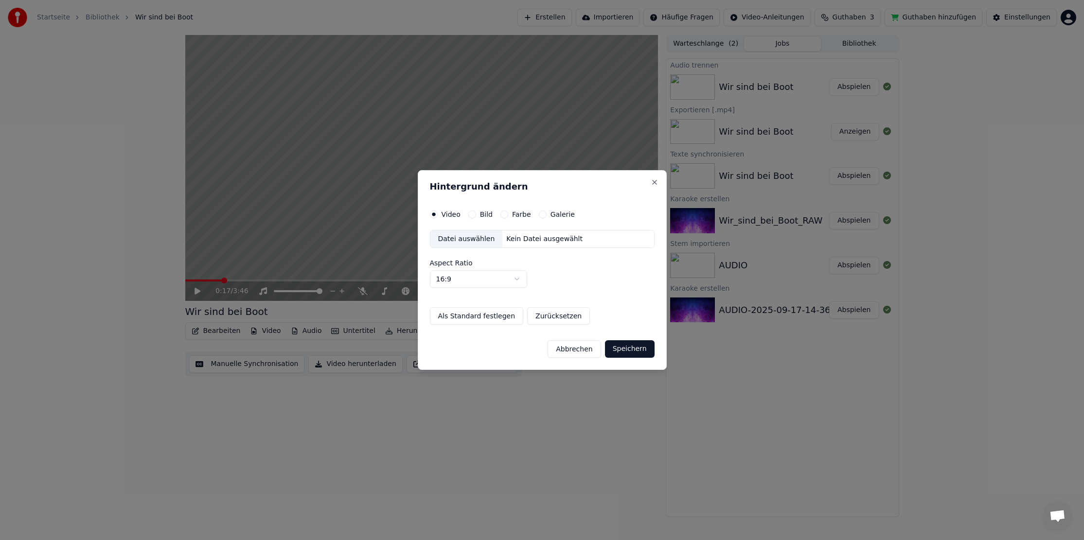
click at [477, 213] on div "Bild" at bounding box center [480, 214] width 24 height 8
click at [474, 213] on button "Bild" at bounding box center [472, 214] width 8 height 8
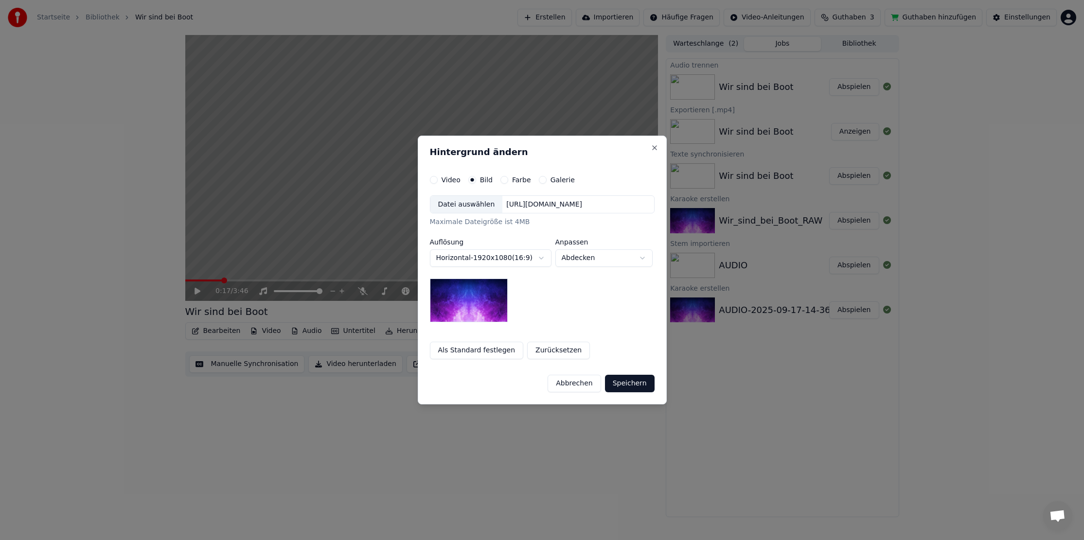
click at [548, 200] on div "[URL][DOMAIN_NAME]" at bounding box center [544, 205] width 84 height 10
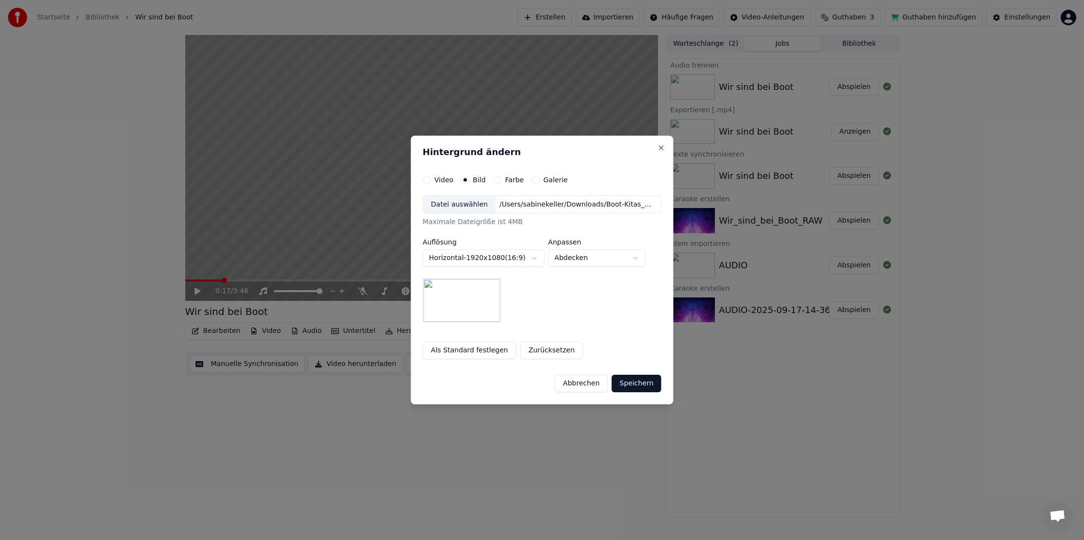
click at [636, 383] on button "Speichern" at bounding box center [637, 384] width 50 height 18
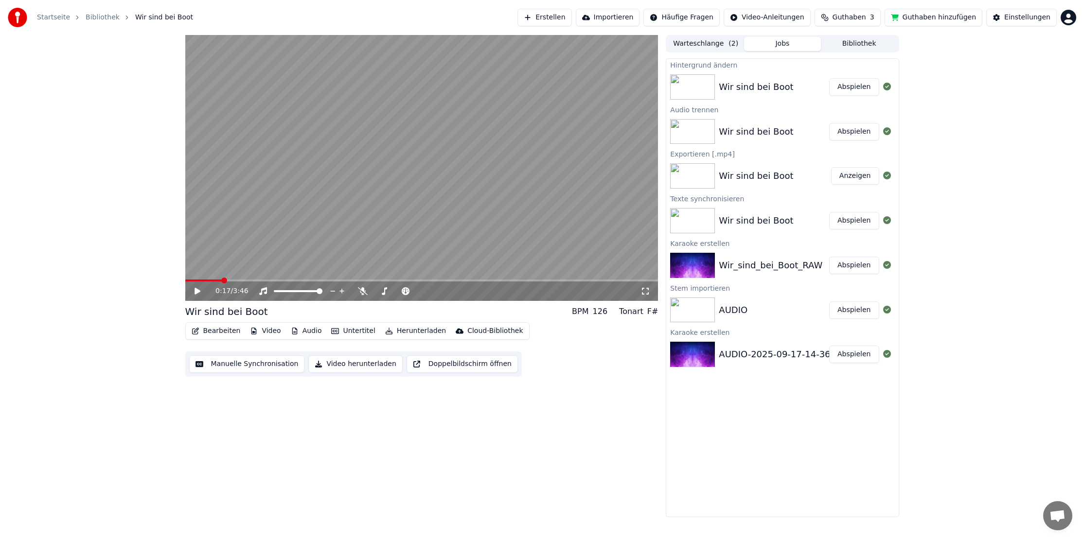
click at [870, 90] on button "Abspielen" at bounding box center [854, 87] width 50 height 18
click at [199, 289] on icon at bounding box center [204, 291] width 23 height 8
click at [396, 330] on button "Herunterladen" at bounding box center [415, 331] width 69 height 14
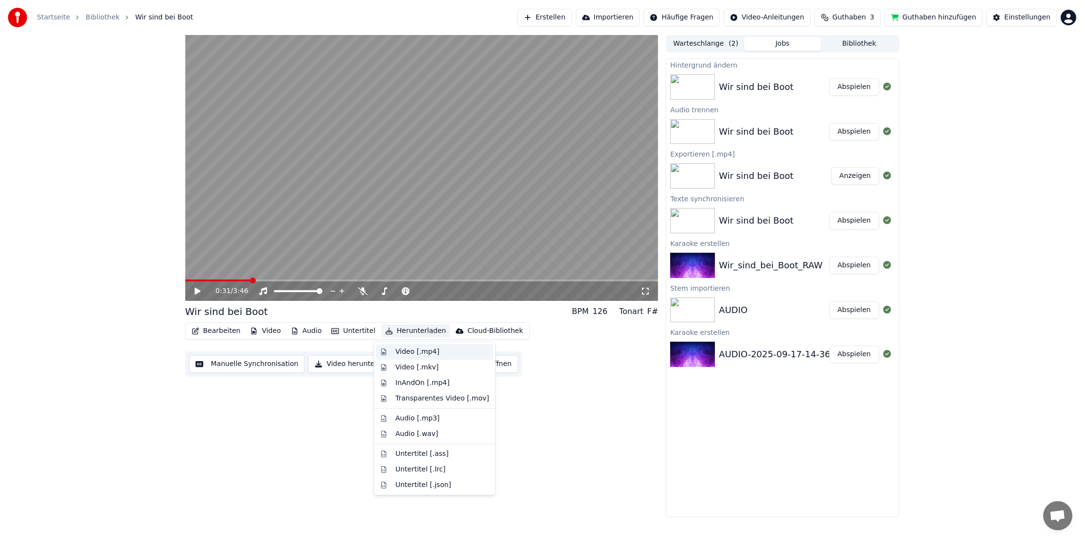
click at [406, 351] on div "Video [.mp4]" at bounding box center [417, 352] width 44 height 10
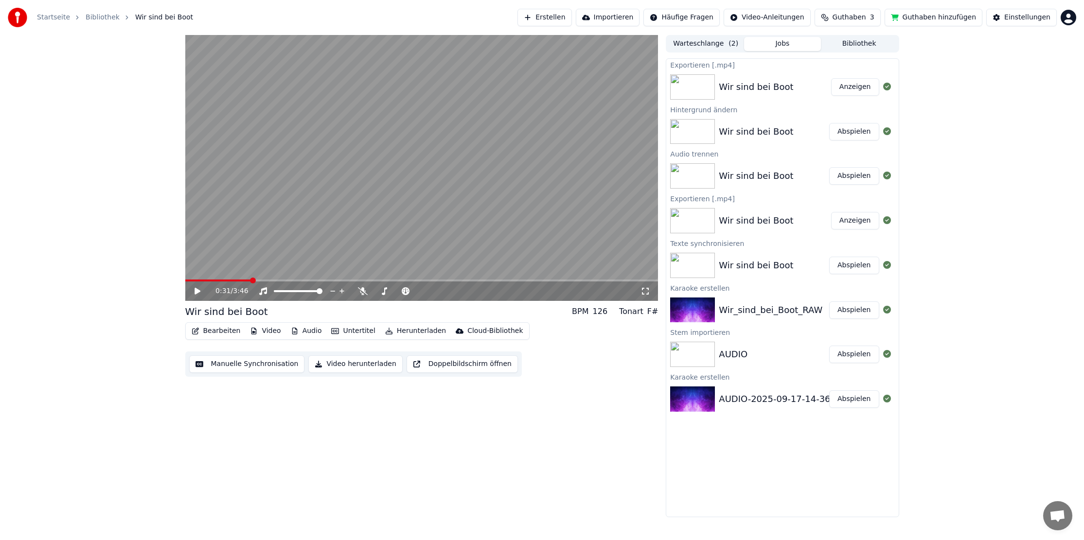
click at [857, 95] on button "Anzeigen" at bounding box center [855, 87] width 48 height 18
